Goal: Information Seeking & Learning: Learn about a topic

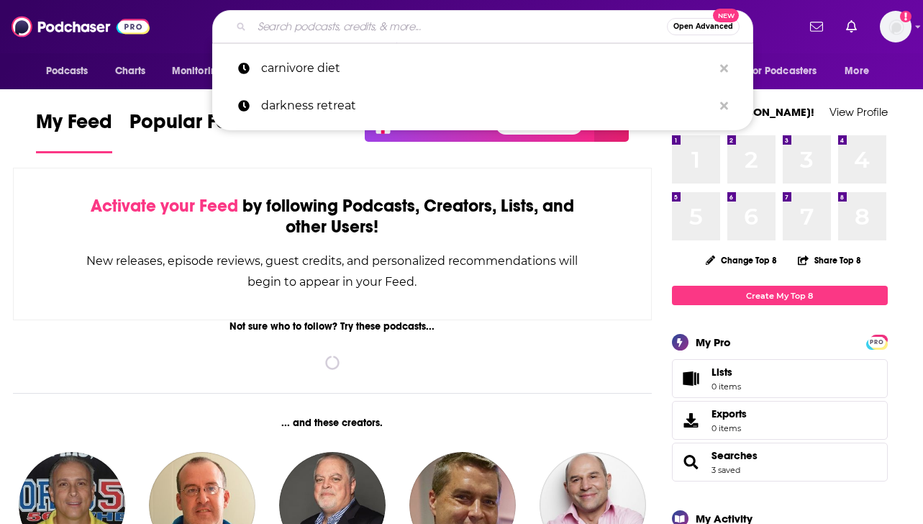
click at [358, 27] on input "Search podcasts, credits, & more..." at bounding box center [459, 26] width 415 height 23
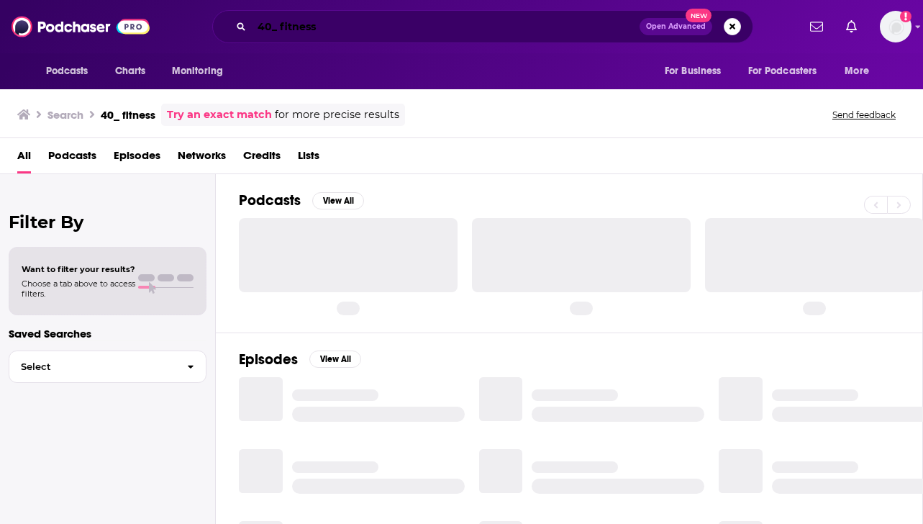
click at [276, 29] on input "40_ fitness" at bounding box center [446, 26] width 388 height 23
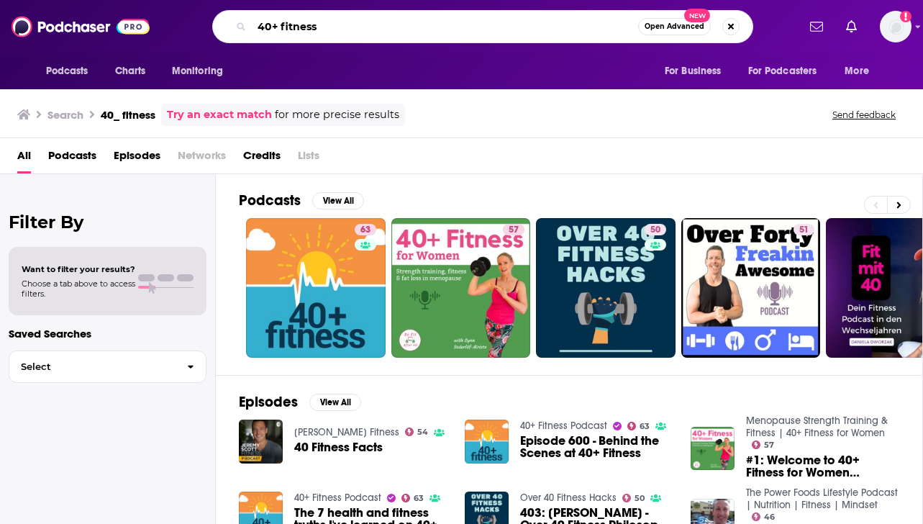
type input "40+ fitness"
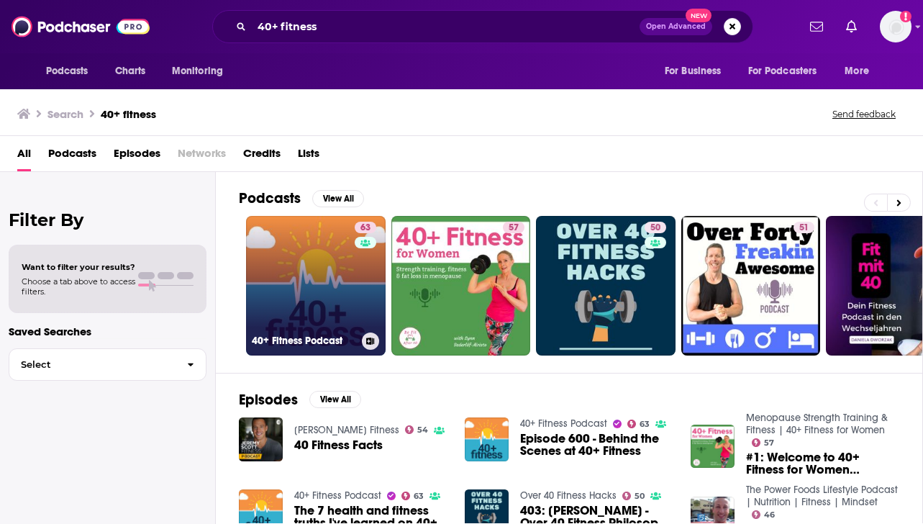
click at [278, 273] on link "63 40+ Fitness Podcast" at bounding box center [316, 286] width 140 height 140
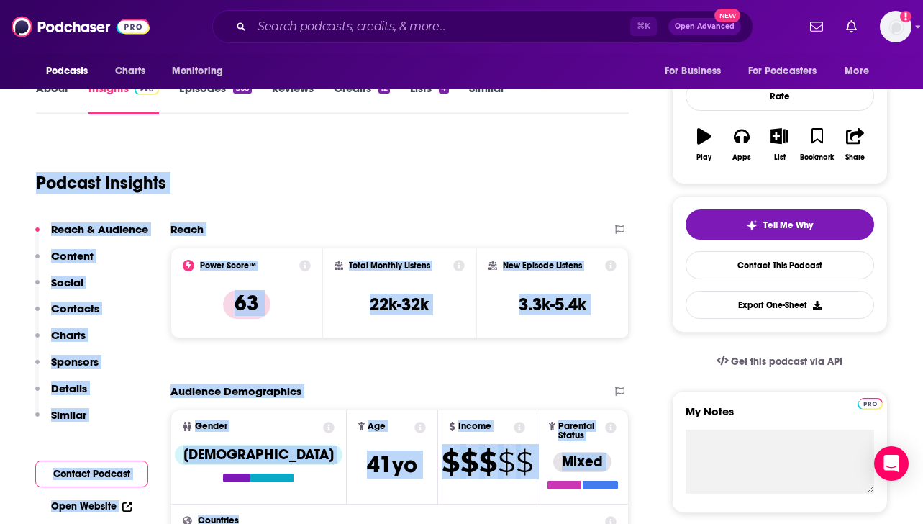
scroll to position [205, 0]
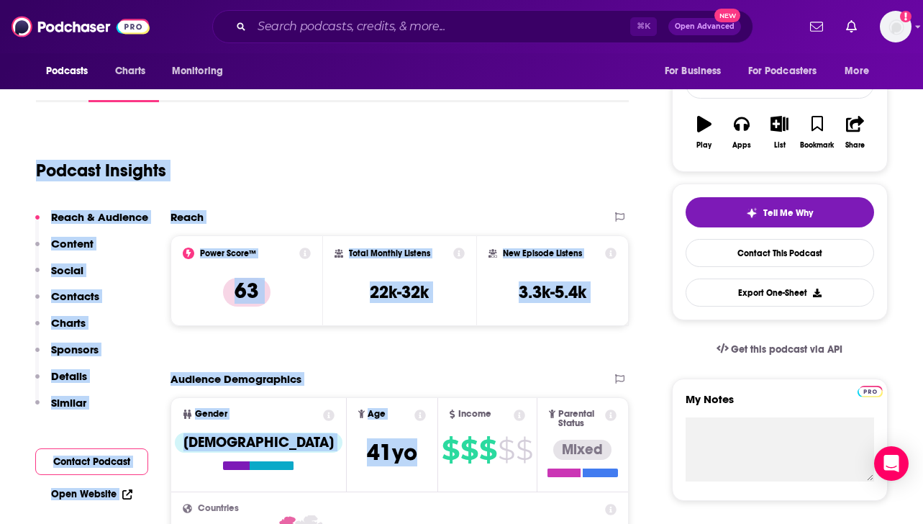
drag, startPoint x: 396, startPoint y: 335, endPoint x: 395, endPoint y: 397, distance: 62.6
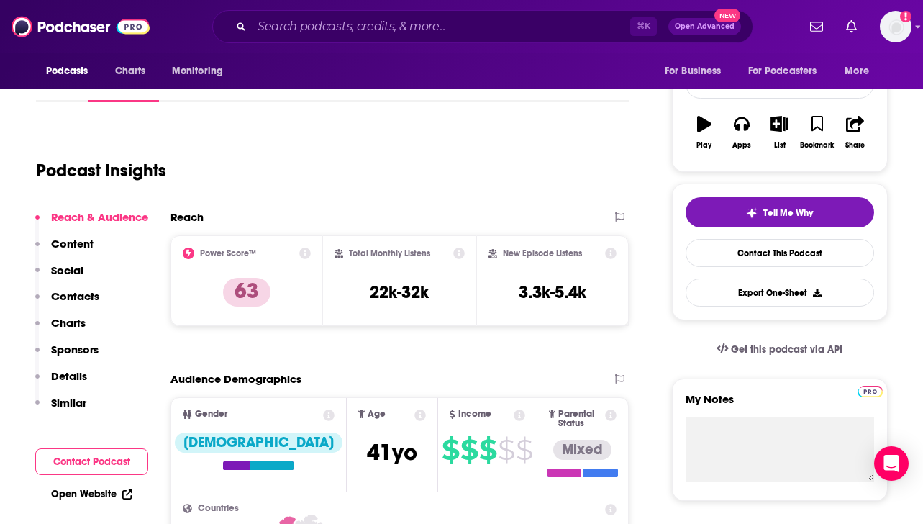
drag, startPoint x: 365, startPoint y: 291, endPoint x: 430, endPoint y: 300, distance: 66.1
click at [430, 300] on div "Total Monthly Listens 22k-32k" at bounding box center [400, 281] width 130 height 66
copy h3 "22k-32k"
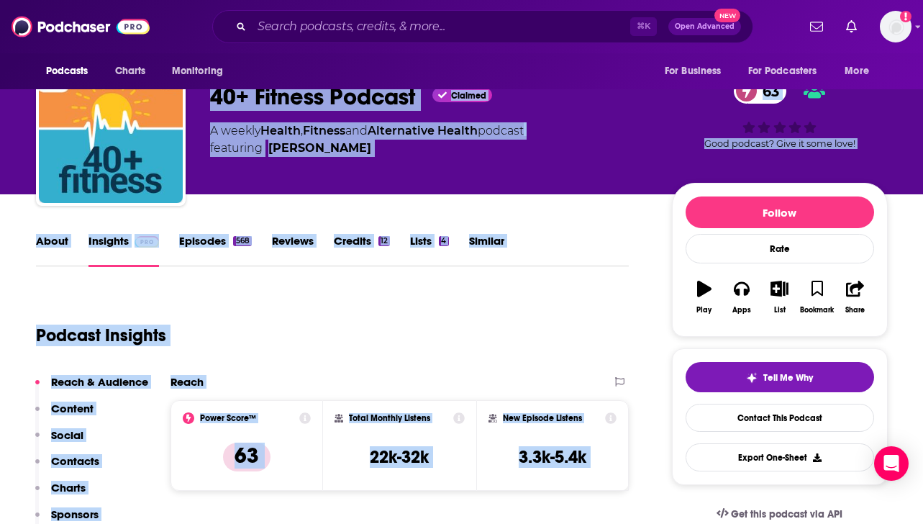
scroll to position [0, 0]
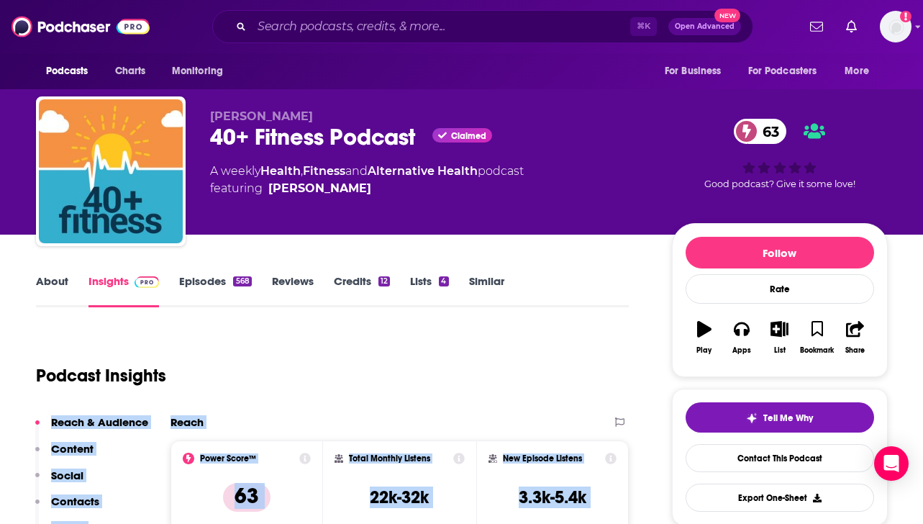
drag, startPoint x: 407, startPoint y: 367, endPoint x: 402, endPoint y: 377, distance: 11.3
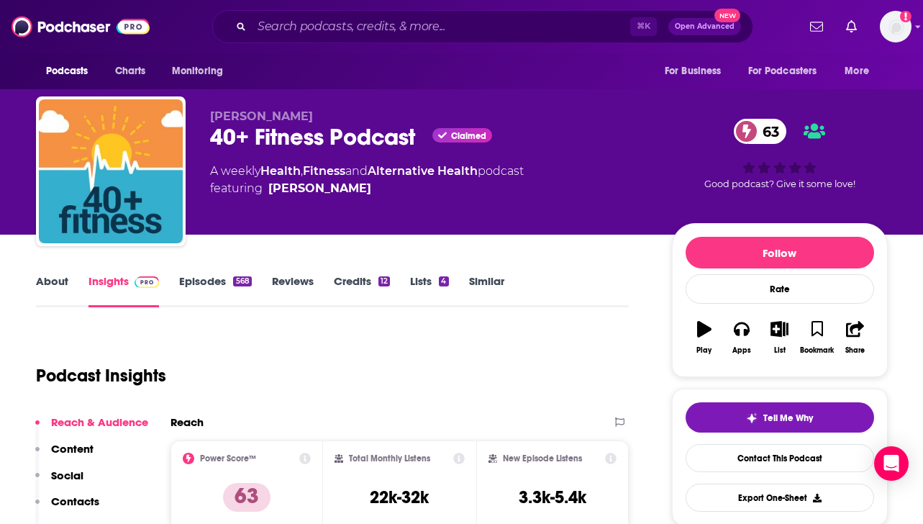
click at [527, 380] on div "Podcast Insights" at bounding box center [327, 366] width 582 height 73
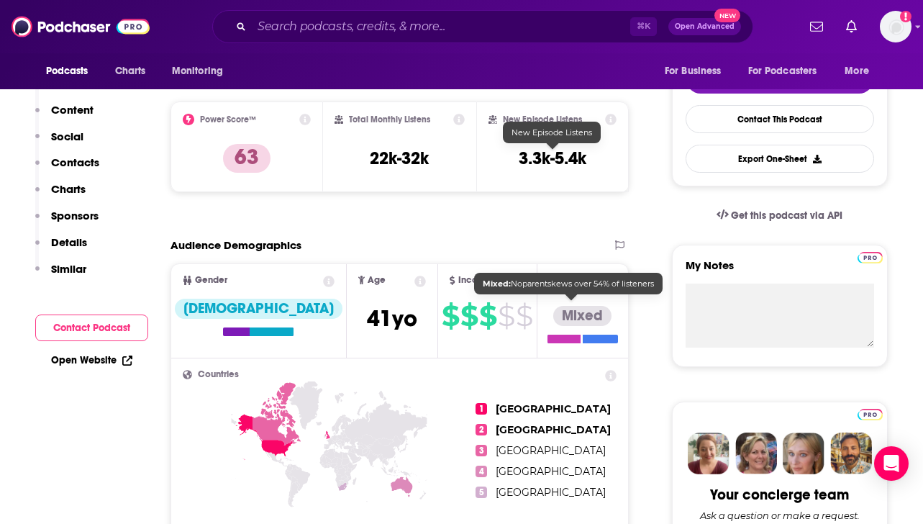
scroll to position [202, 0]
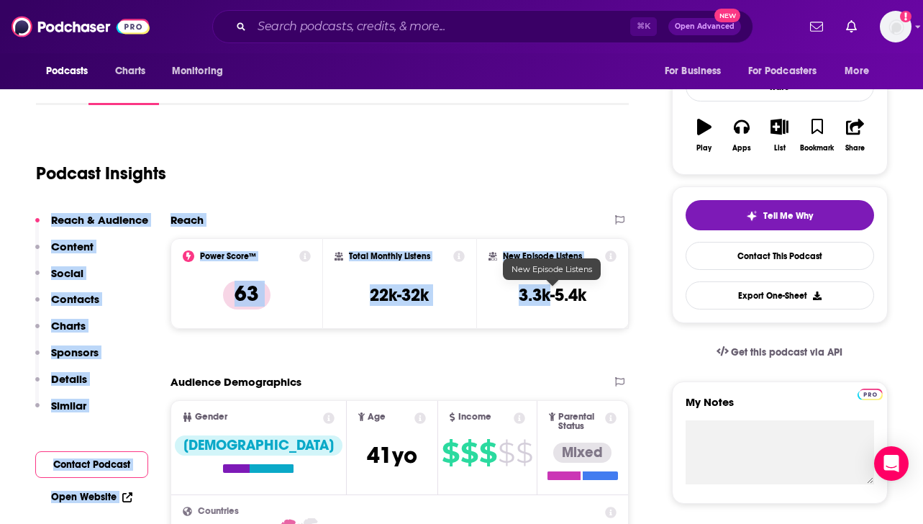
drag, startPoint x: 527, startPoint y: 378, endPoint x: 529, endPoint y: 283, distance: 95.0
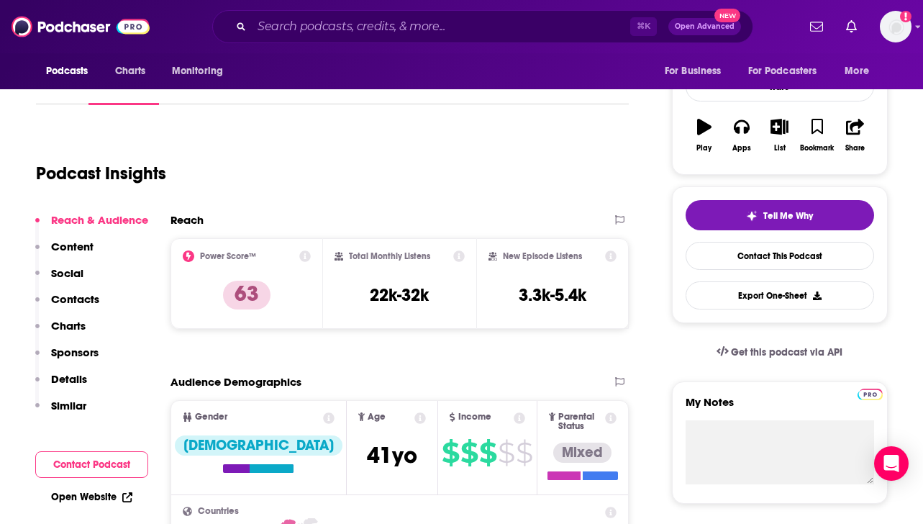
drag, startPoint x: 441, startPoint y: 297, endPoint x: 369, endPoint y: 299, distance: 72.0
click at [369, 299] on div "Total Monthly Listens 22k-32k" at bounding box center [400, 283] width 130 height 66
copy h3 "22k-32k"
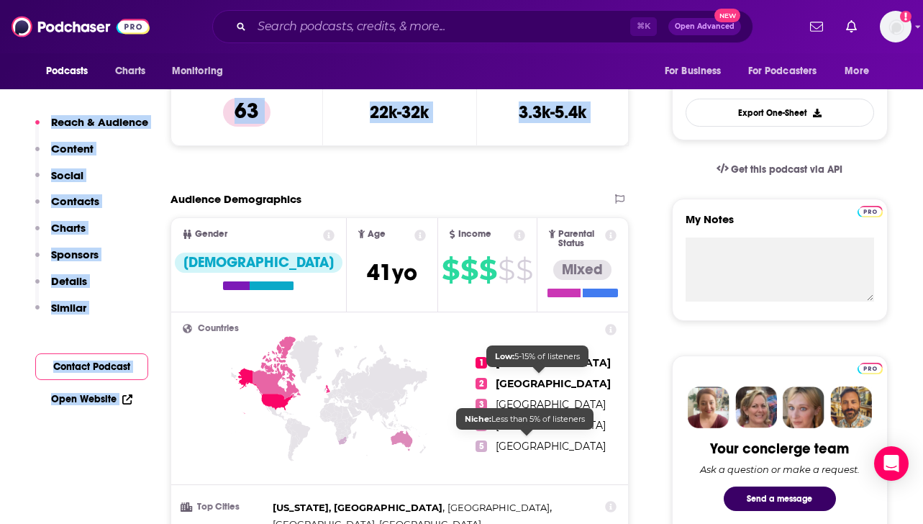
scroll to position [353, 0]
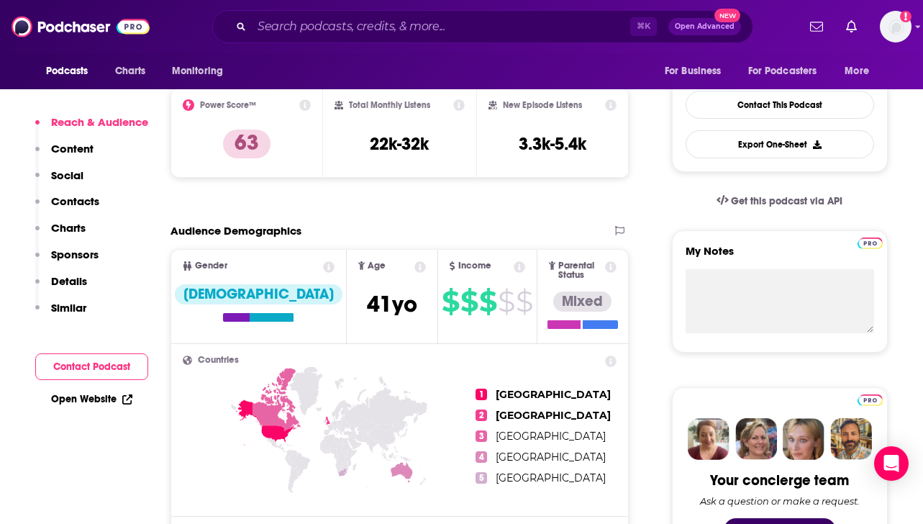
drag, startPoint x: 575, startPoint y: 341, endPoint x: 495, endPoint y: 154, distance: 203.4
click at [81, 122] on p "Reach & Audience" at bounding box center [99, 122] width 97 height 14
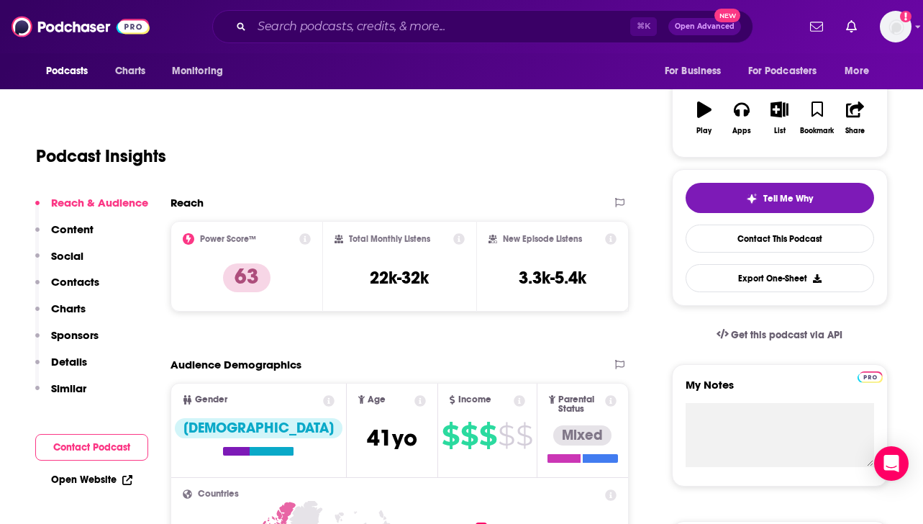
scroll to position [215, 0]
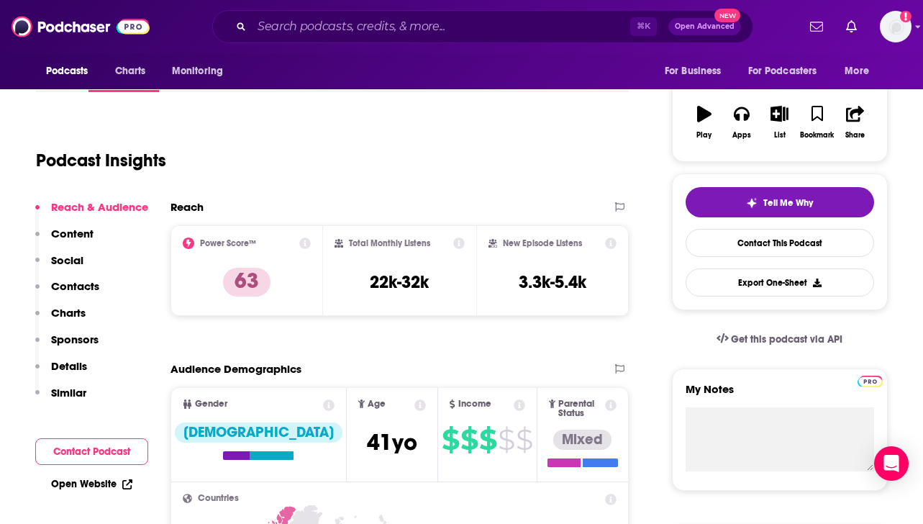
click at [70, 227] on p "Content" at bounding box center [72, 234] width 42 height 14
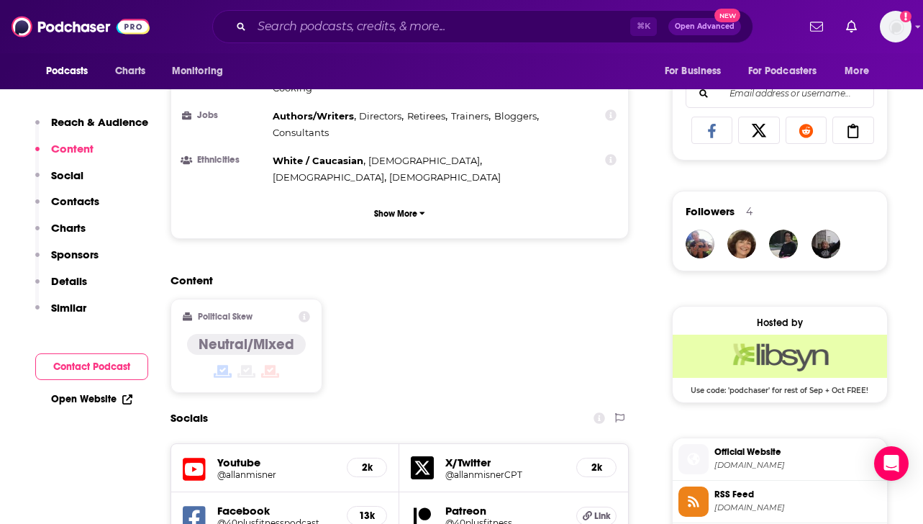
scroll to position [916, 0]
click at [71, 177] on p "Social" at bounding box center [67, 175] width 32 height 14
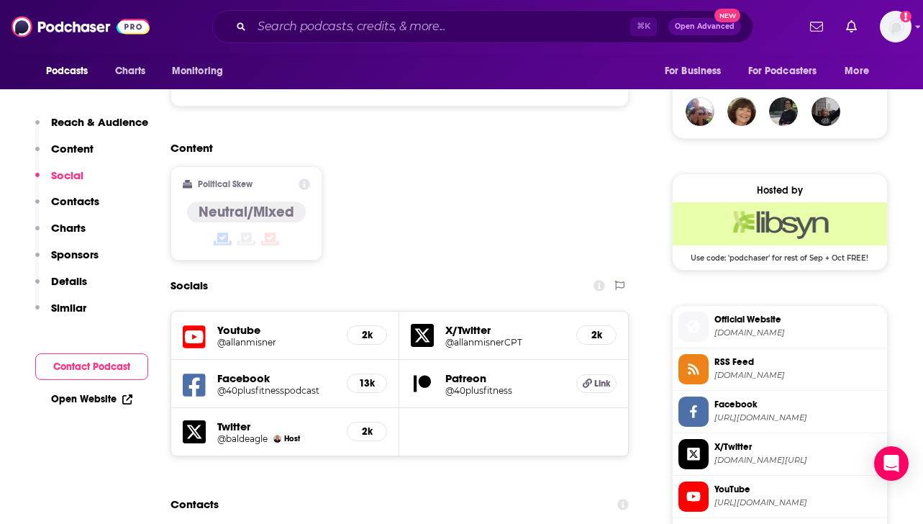
click at [71, 202] on p "Contacts" at bounding box center [75, 201] width 48 height 14
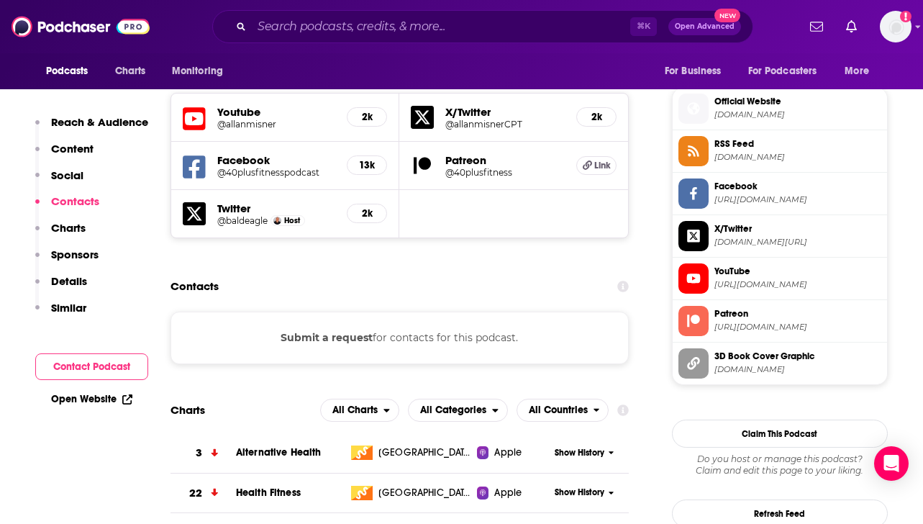
scroll to position [1268, 0]
